Goal: Task Accomplishment & Management: Complete application form

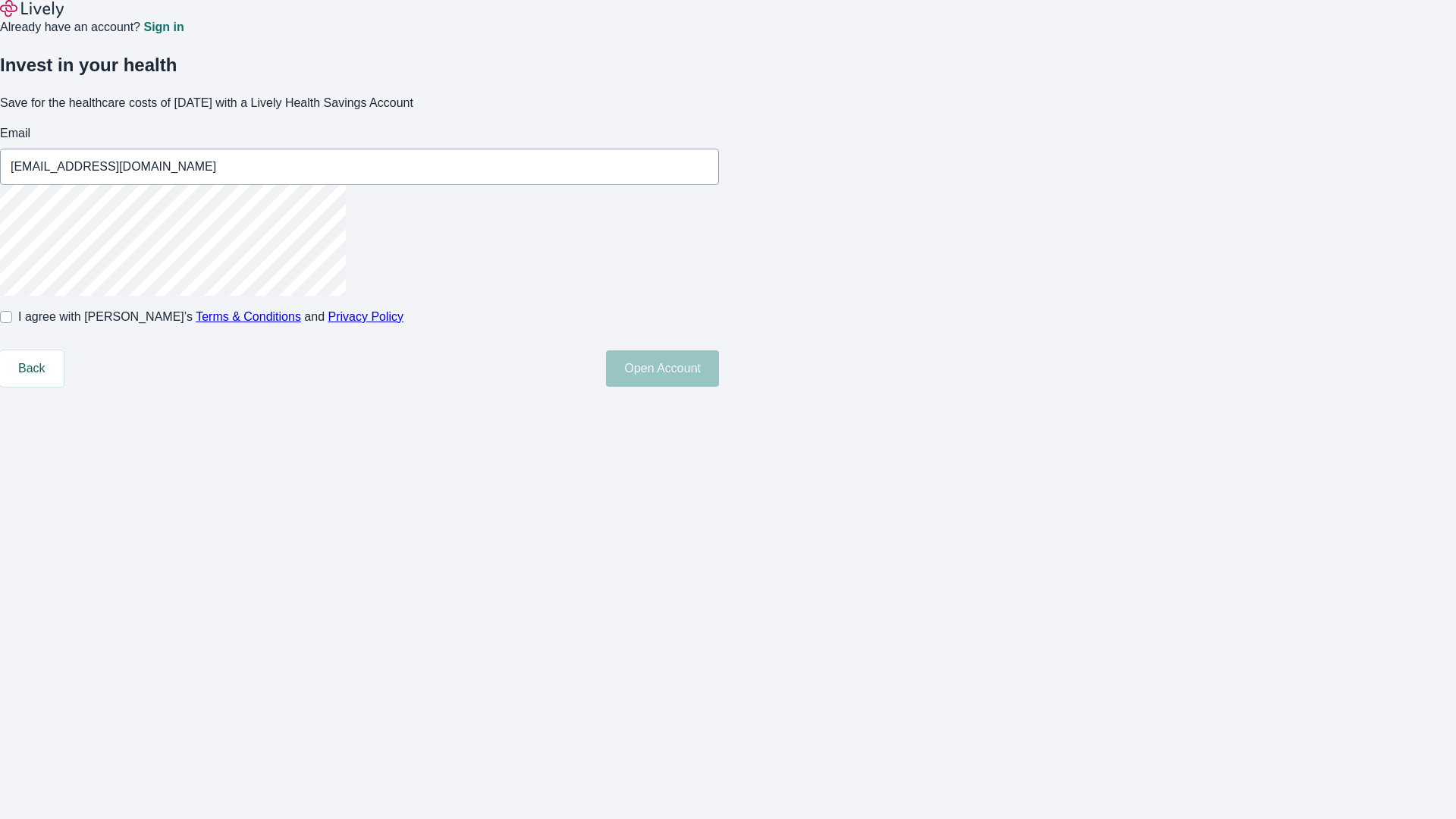
click at [12, 323] on input "I agree with Lively’s Terms & Conditions and Privacy Policy" at bounding box center [6, 317] width 12 height 12
checkbox input "true"
click at [719, 386] on button "Open Account" at bounding box center [662, 368] width 113 height 37
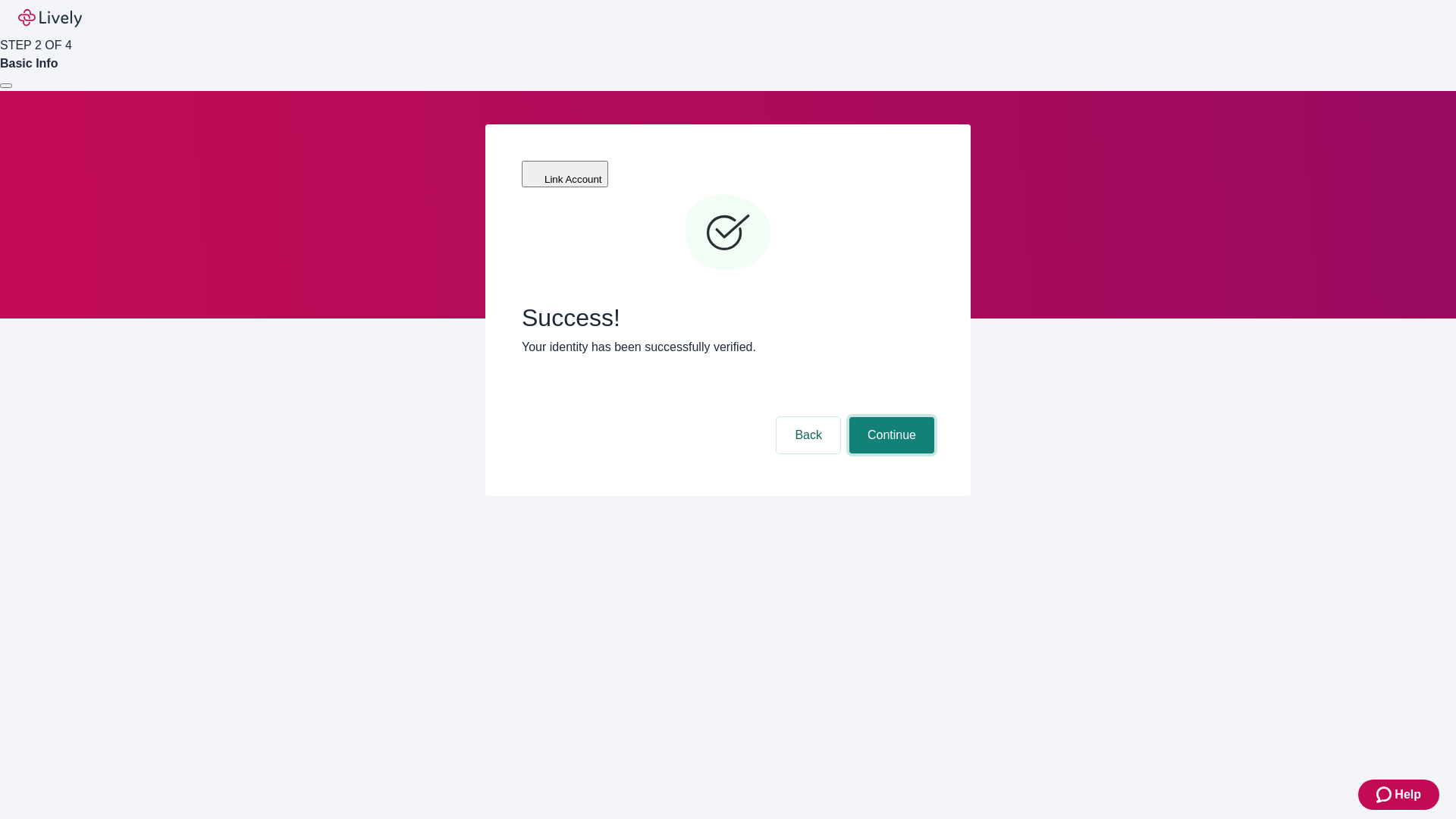
click at [890, 417] on button "Continue" at bounding box center [892, 435] width 85 height 37
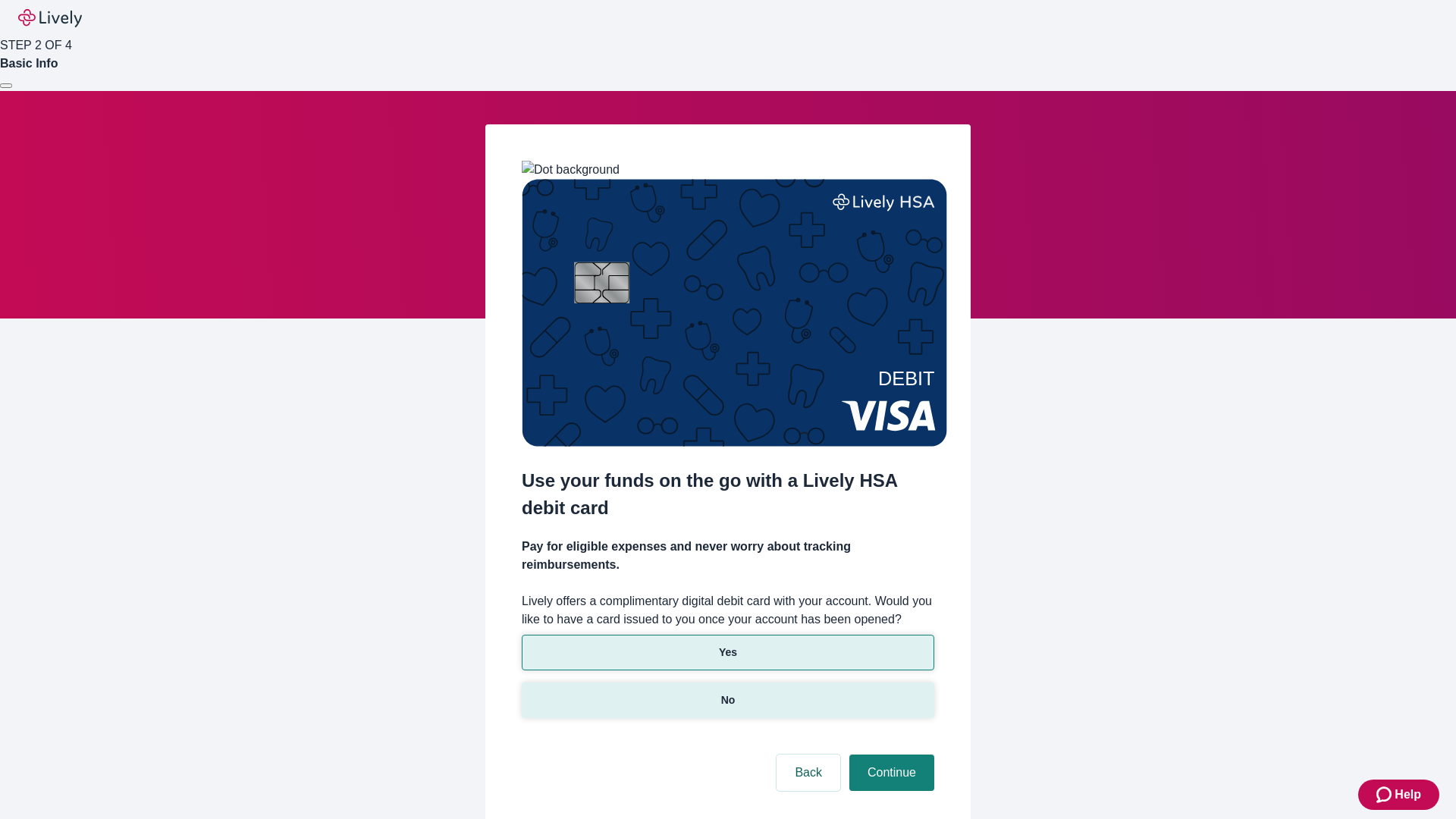
click at [727, 692] on p "No" at bounding box center [728, 700] width 15 height 16
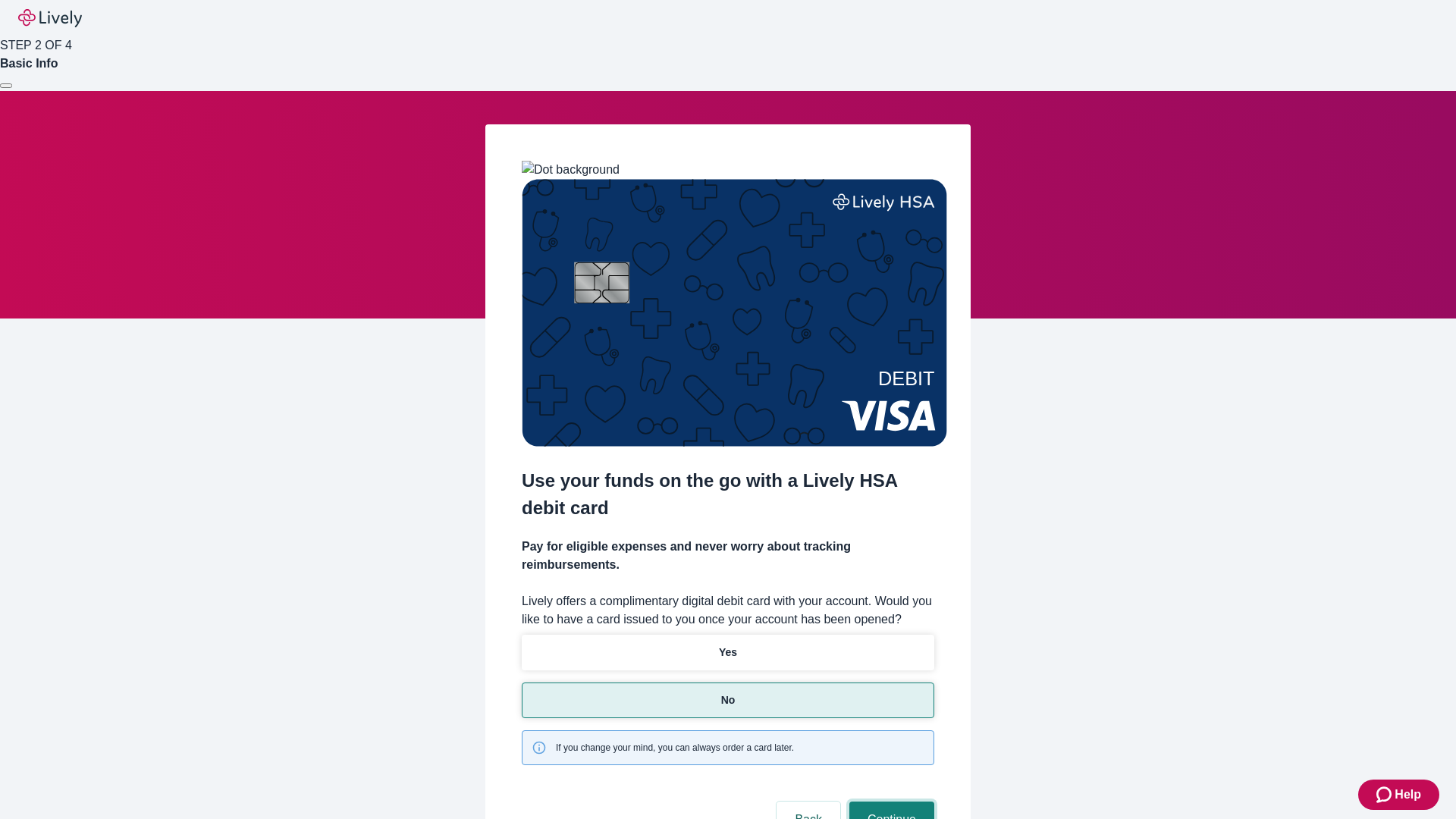
click at [890, 801] on button "Continue" at bounding box center [892, 819] width 85 height 37
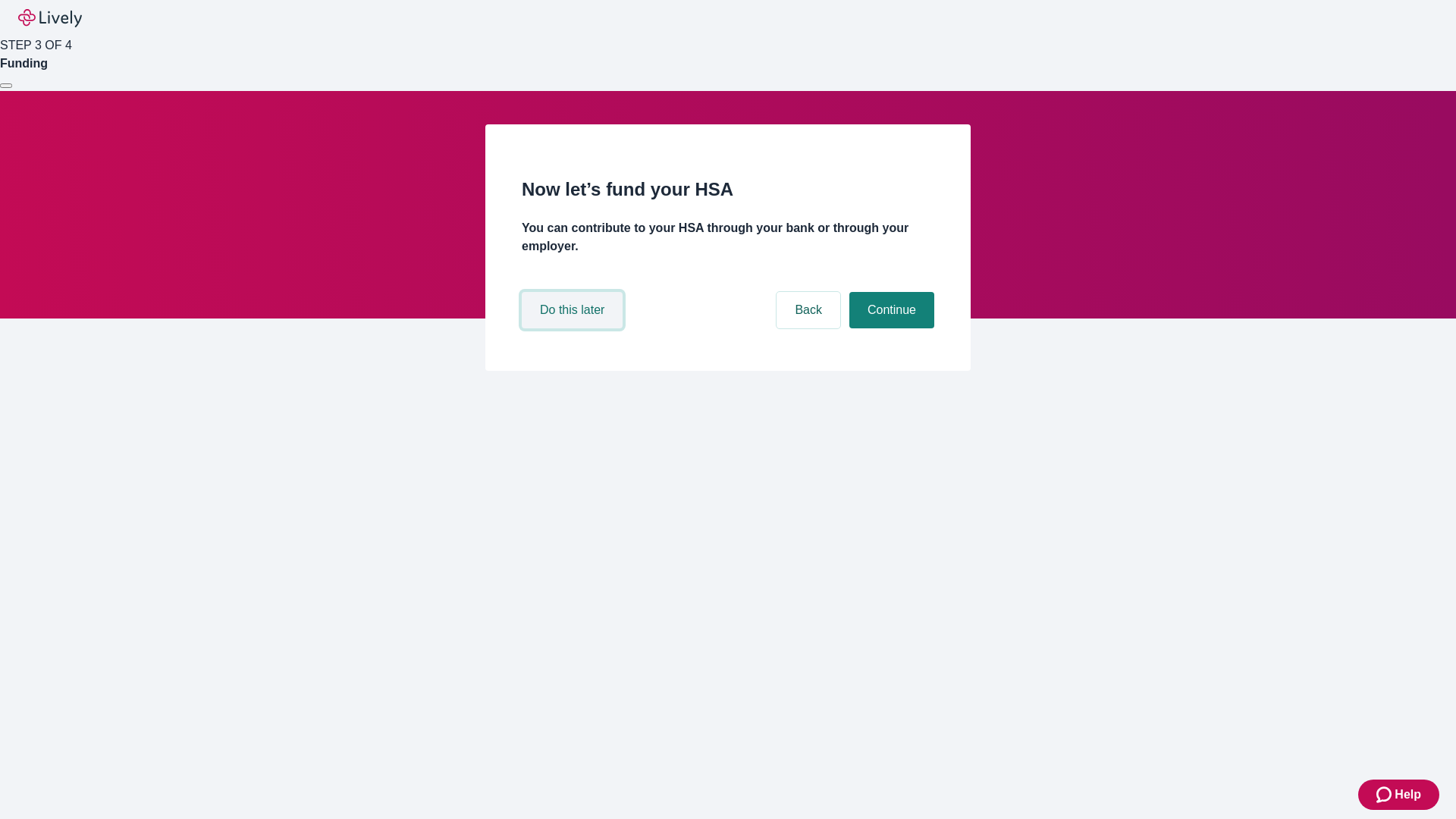
click at [574, 329] on button "Do this later" at bounding box center [572, 310] width 101 height 37
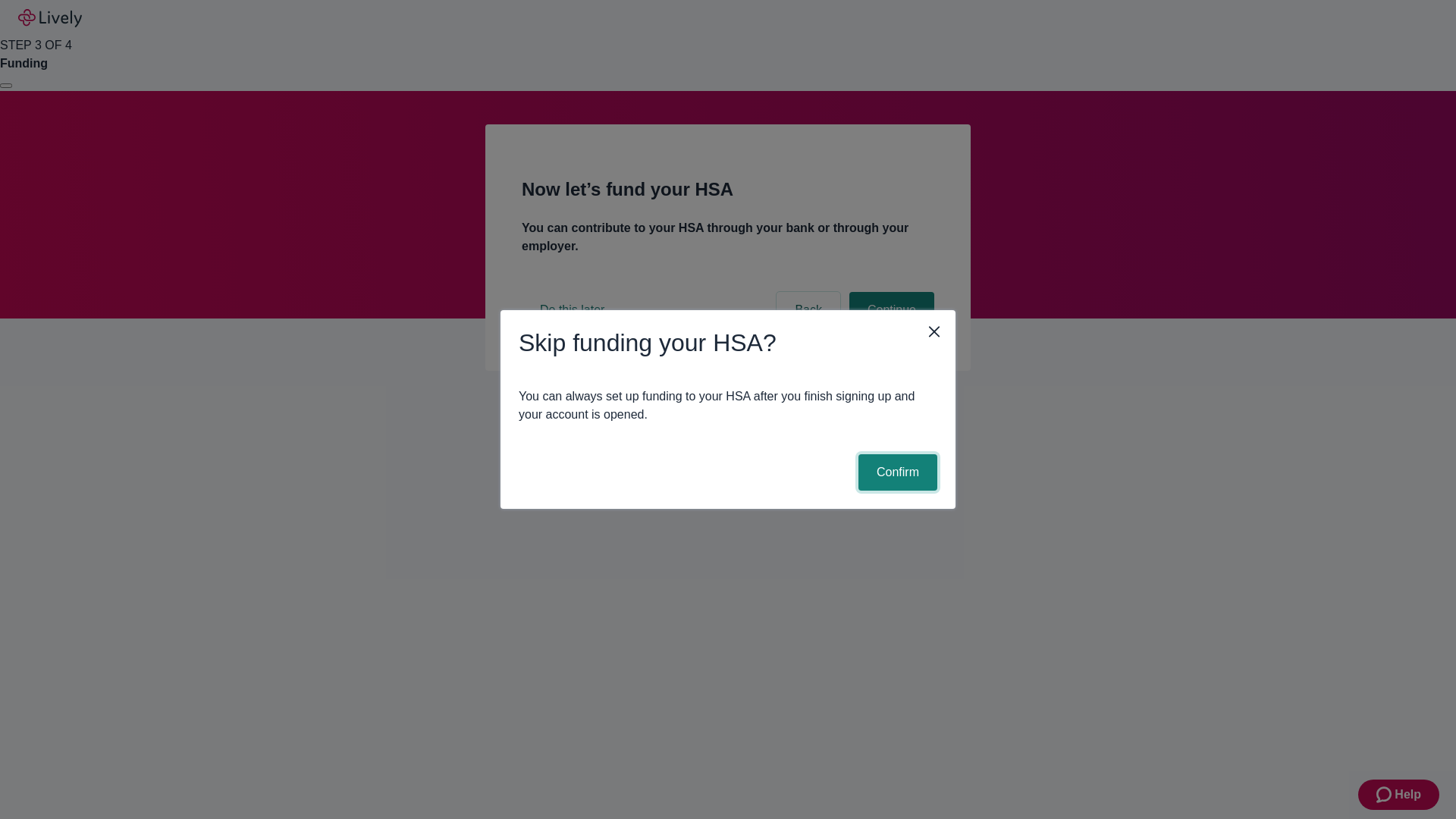
click at [896, 473] on button "Confirm" at bounding box center [897, 472] width 78 height 37
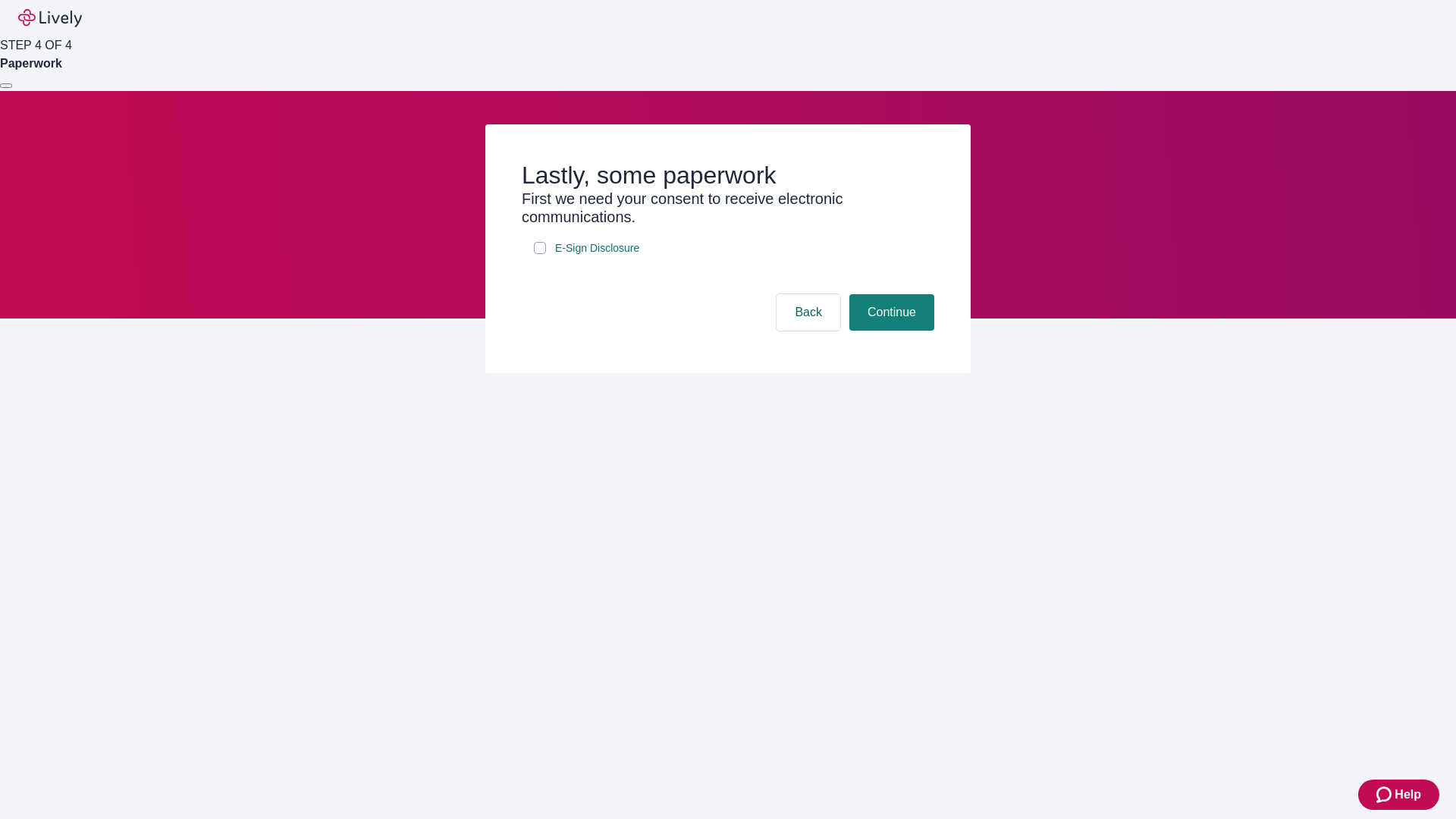
click at [540, 254] on input "E-Sign Disclosure" at bounding box center [540, 248] width 12 height 12
checkbox input "true"
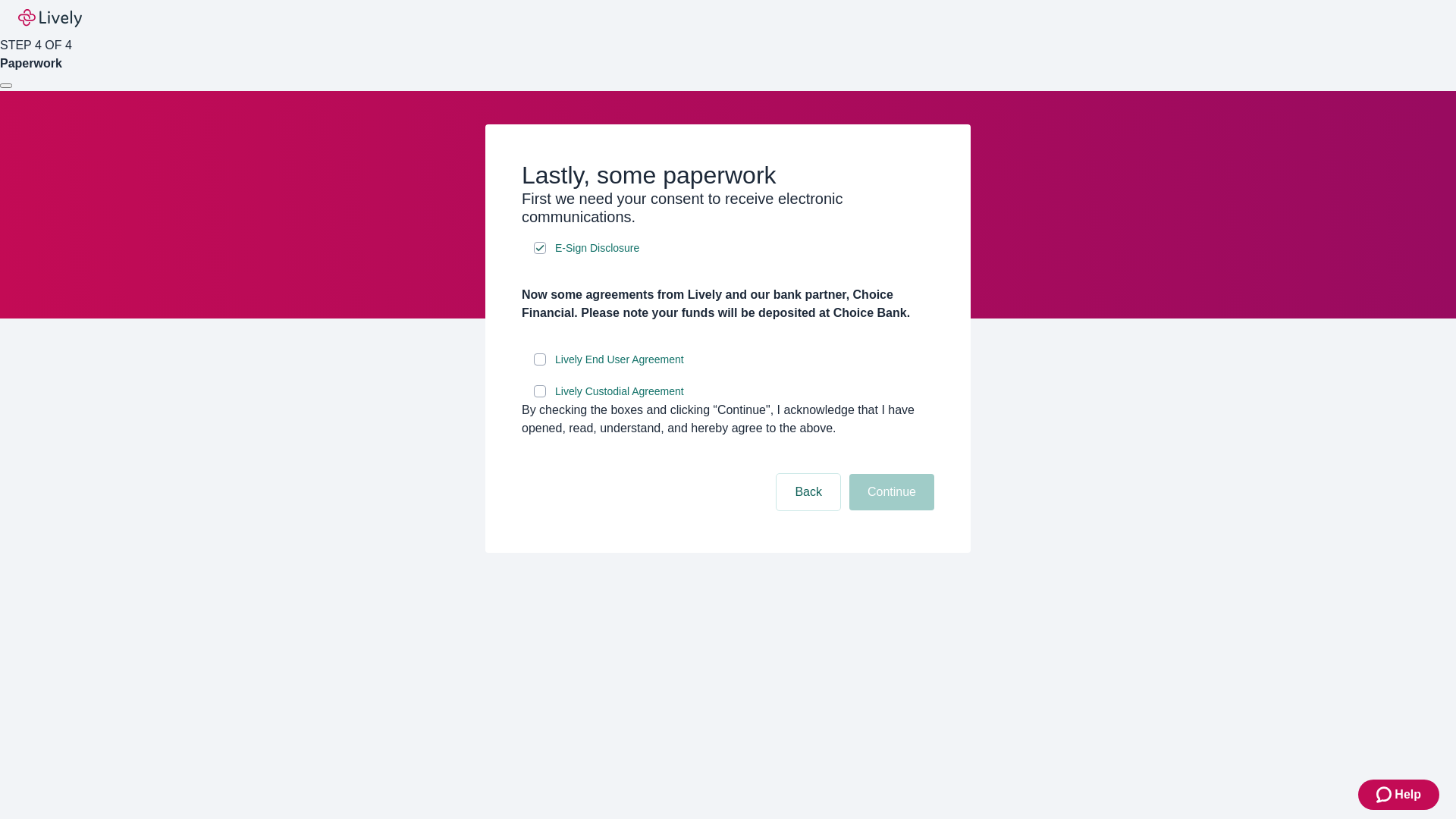
click at [540, 365] on input "Lively End User Agreement" at bounding box center [540, 359] width 12 height 12
checkbox input "true"
click at [540, 397] on input "Lively Custodial Agreement" at bounding box center [540, 391] width 12 height 12
checkbox input "true"
click at [890, 510] on button "Continue" at bounding box center [892, 491] width 85 height 37
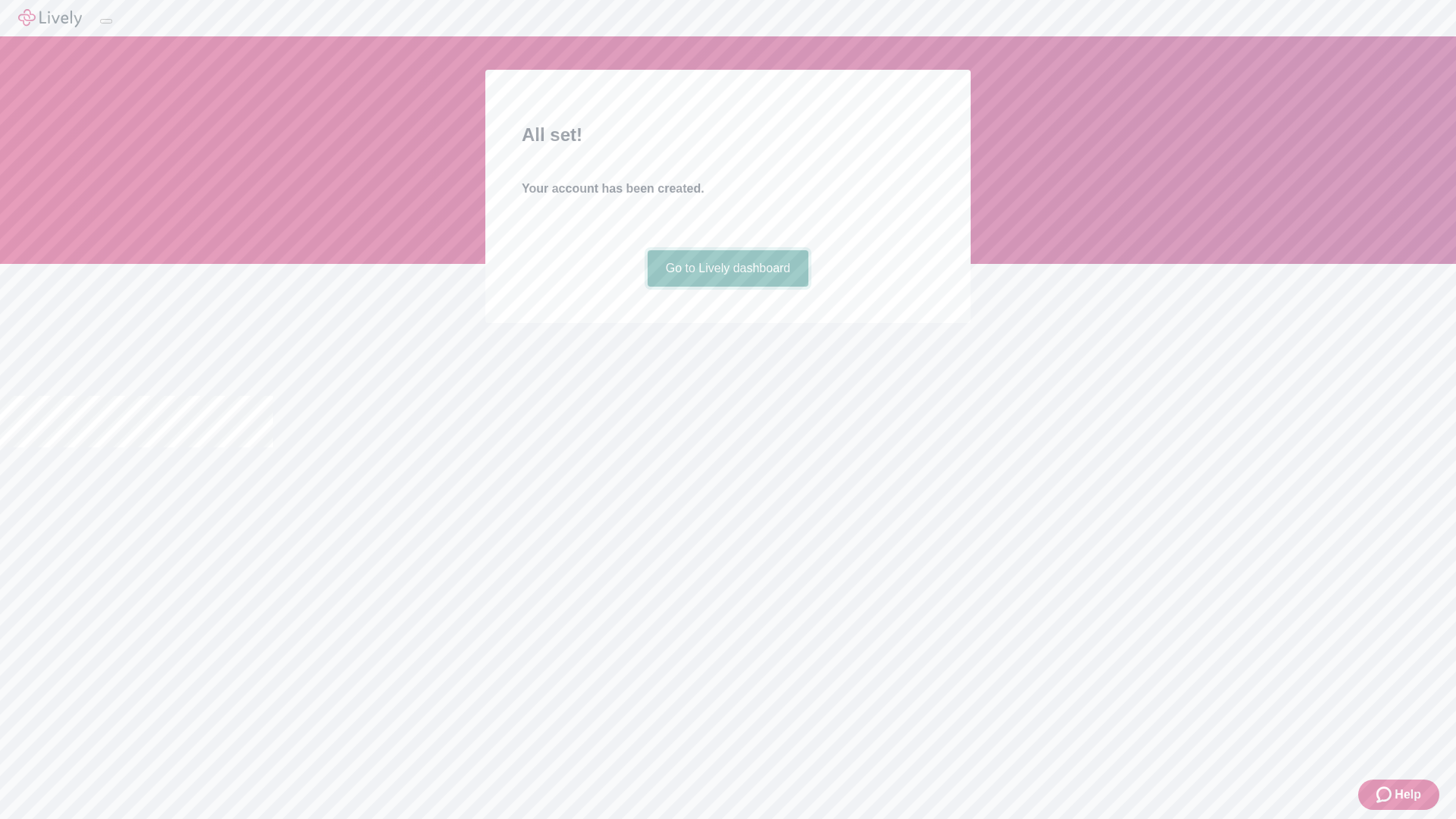
click at [727, 287] on link "Go to Lively dashboard" at bounding box center [728, 268] width 162 height 37
